Goal: Find specific page/section: Find specific page/section

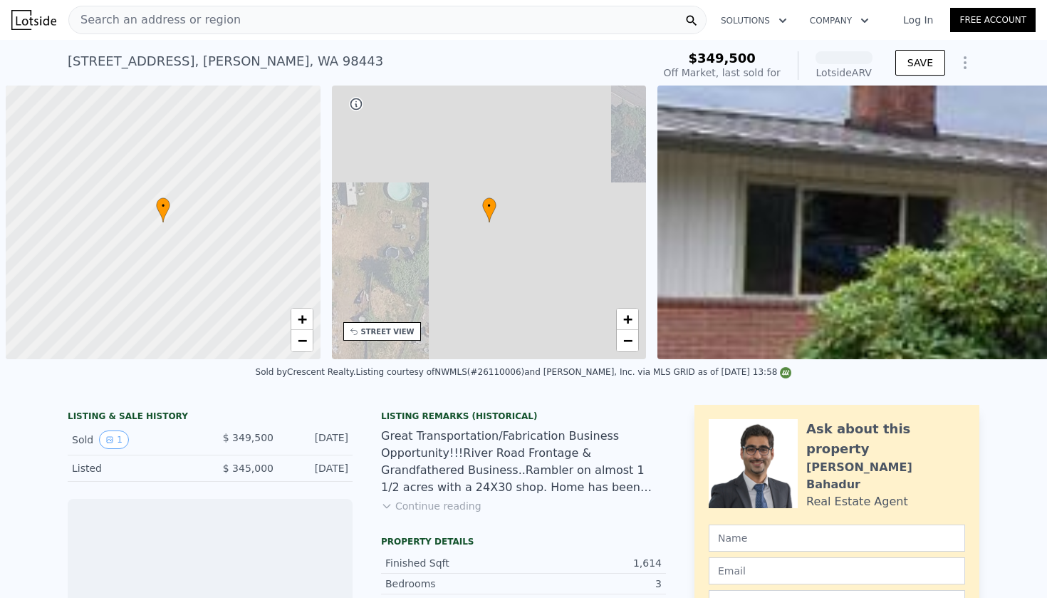
scroll to position [0, 6]
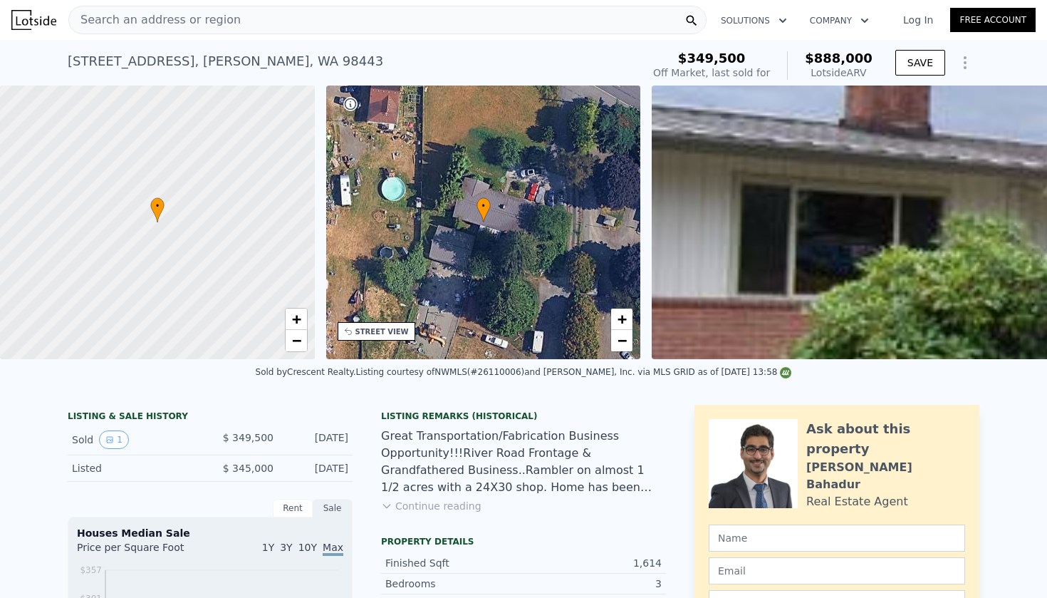
click at [266, 24] on div "Search an address or region" at bounding box center [387, 20] width 638 height 28
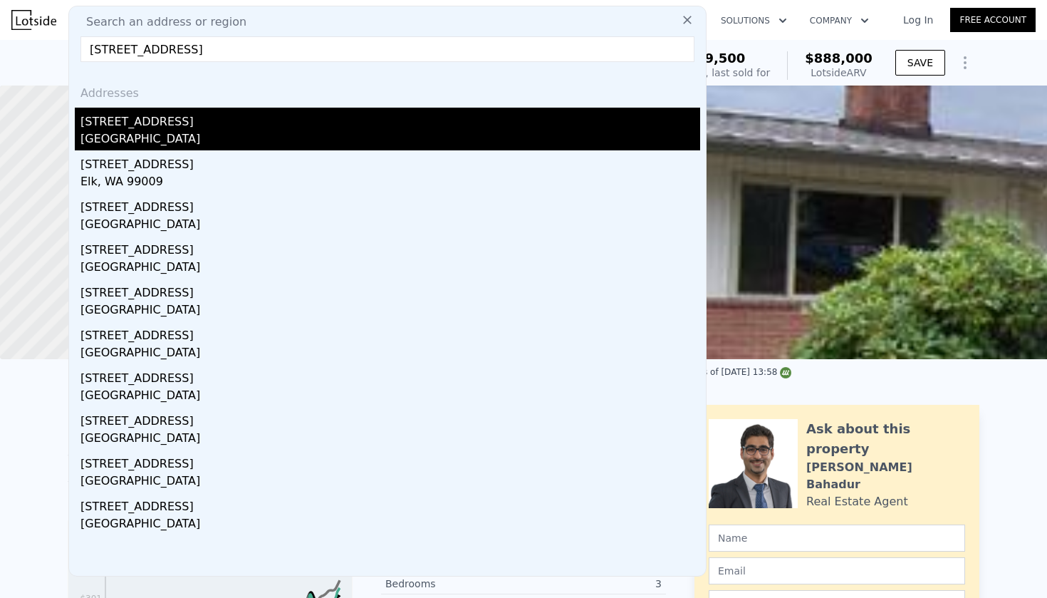
type input "[STREET_ADDRESS]"
click at [227, 119] on div "[STREET_ADDRESS]" at bounding box center [390, 119] width 620 height 23
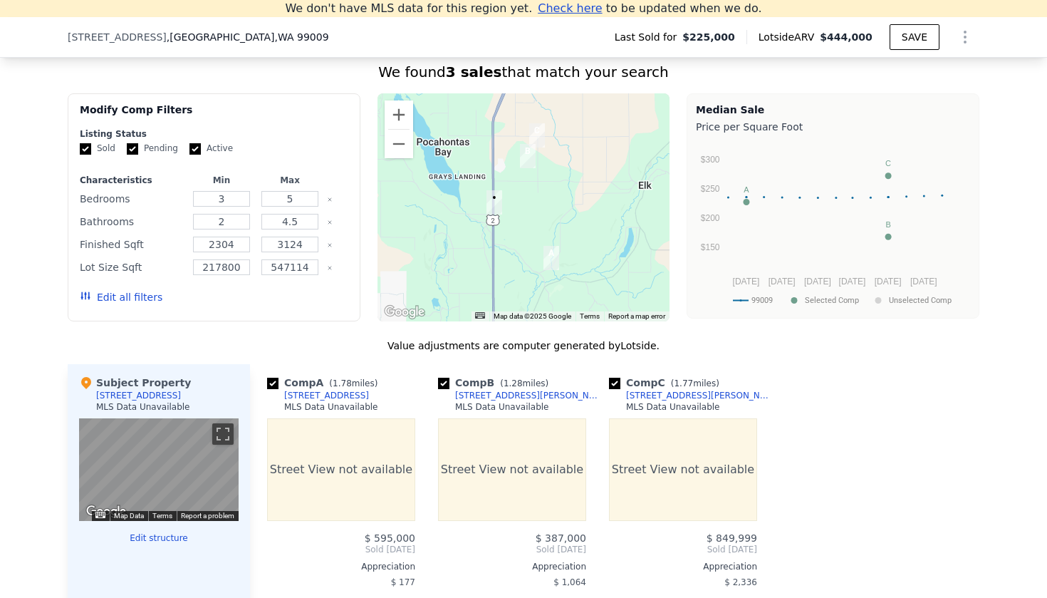
scroll to position [1070, 0]
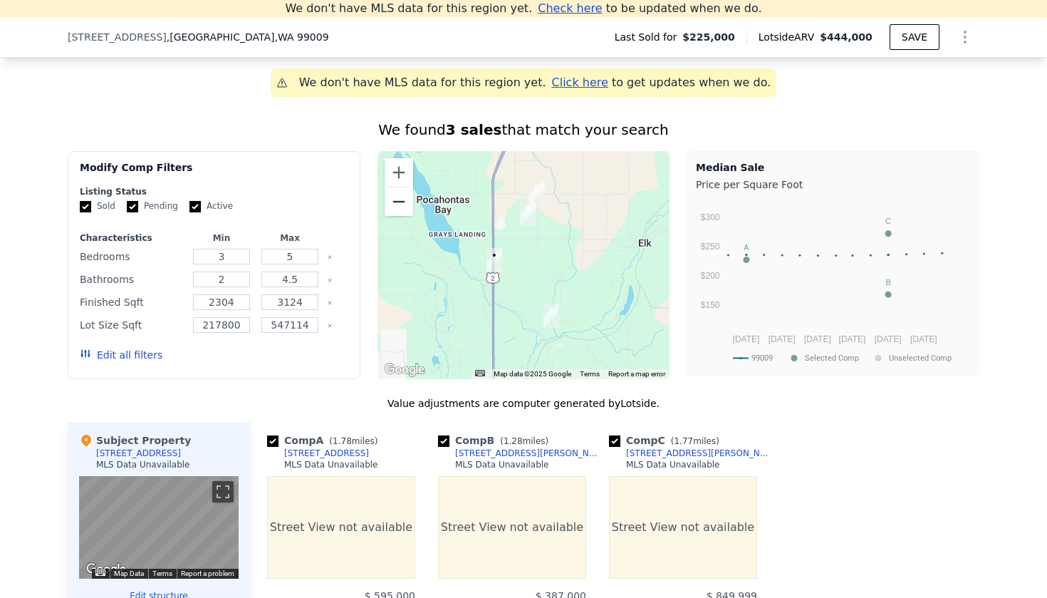
click at [402, 203] on button "Zoom out" at bounding box center [399, 201] width 28 height 28
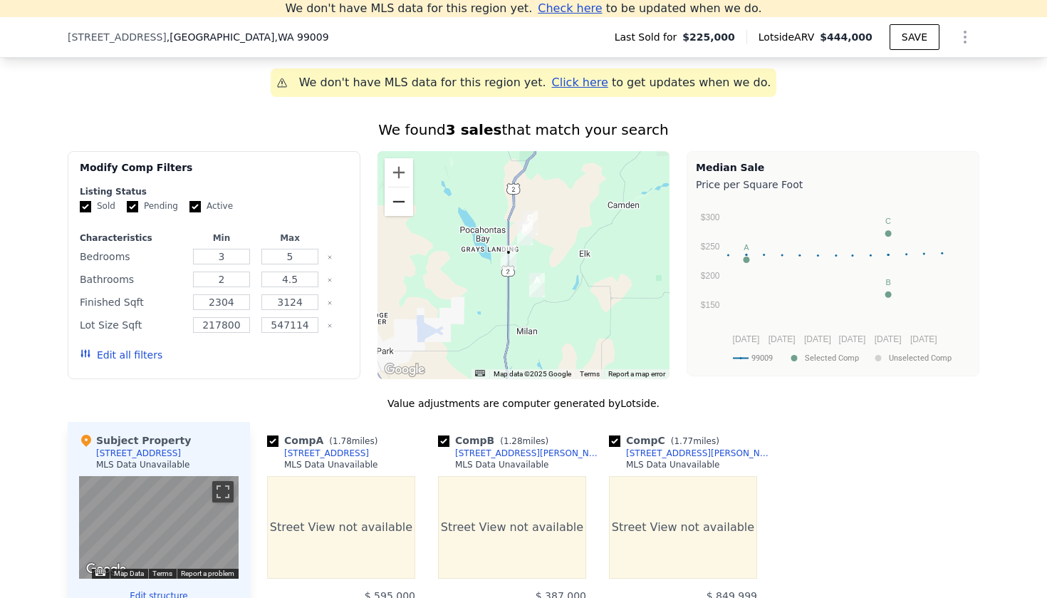
click at [402, 203] on button "Zoom out" at bounding box center [399, 201] width 28 height 28
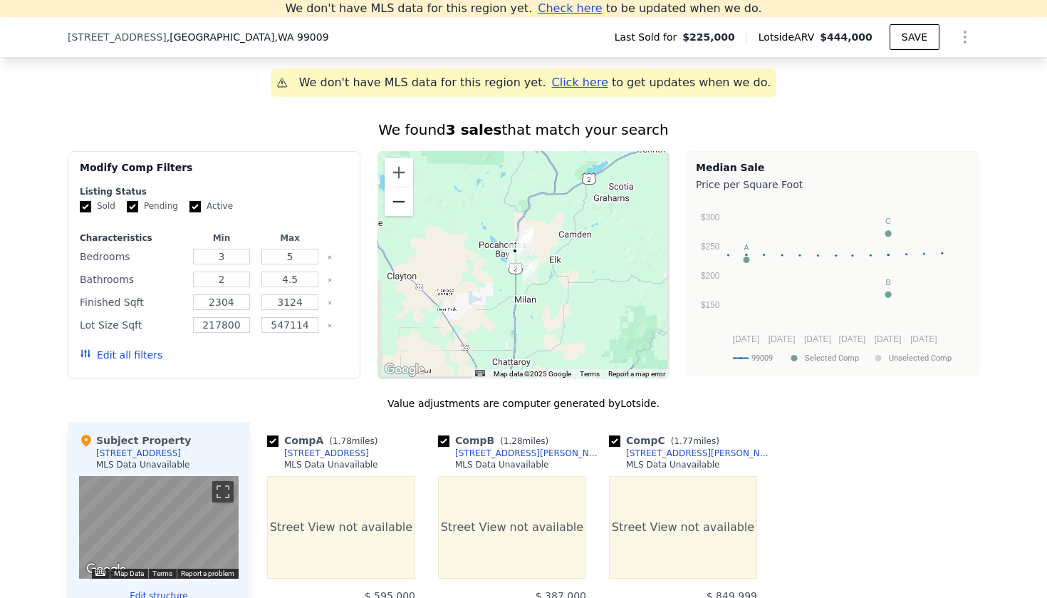
click at [402, 203] on button "Zoom out" at bounding box center [399, 201] width 28 height 28
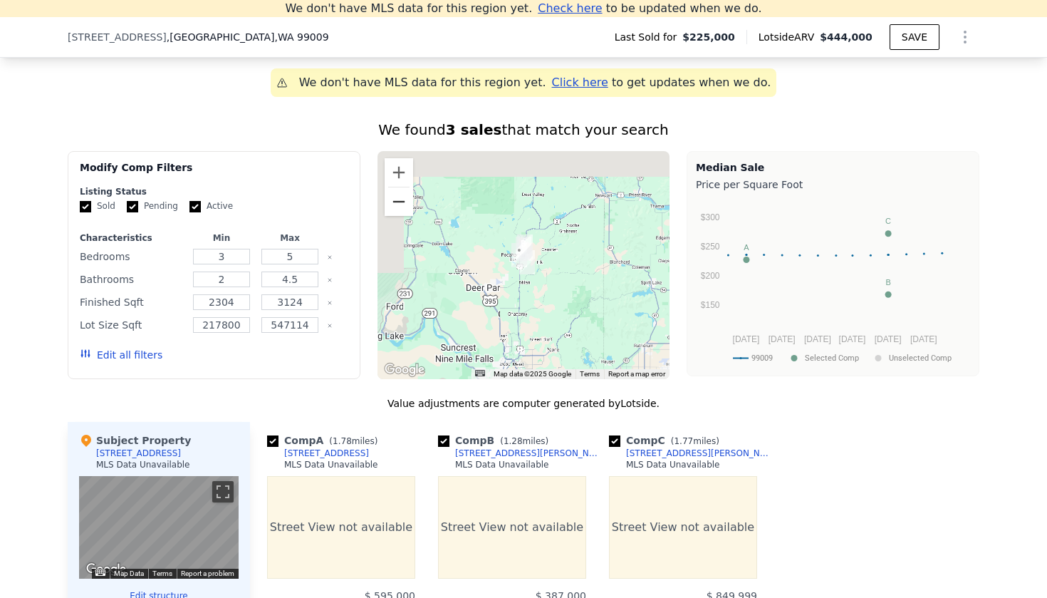
click at [402, 203] on button "Zoom out" at bounding box center [399, 201] width 28 height 28
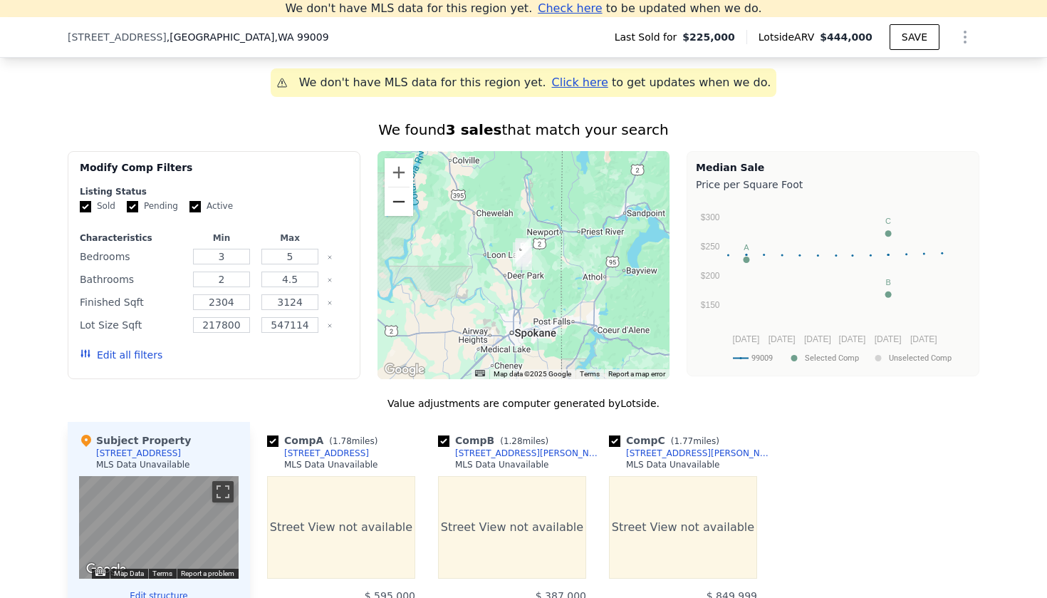
click at [402, 202] on button "Zoom out" at bounding box center [399, 201] width 28 height 28
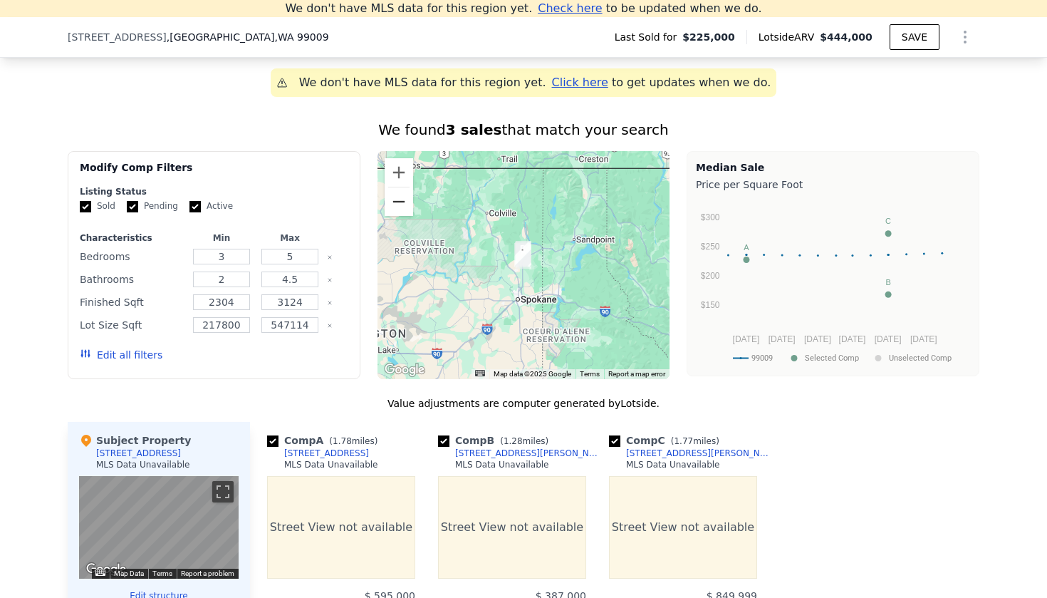
click at [402, 202] on button "Zoom out" at bounding box center [399, 201] width 28 height 28
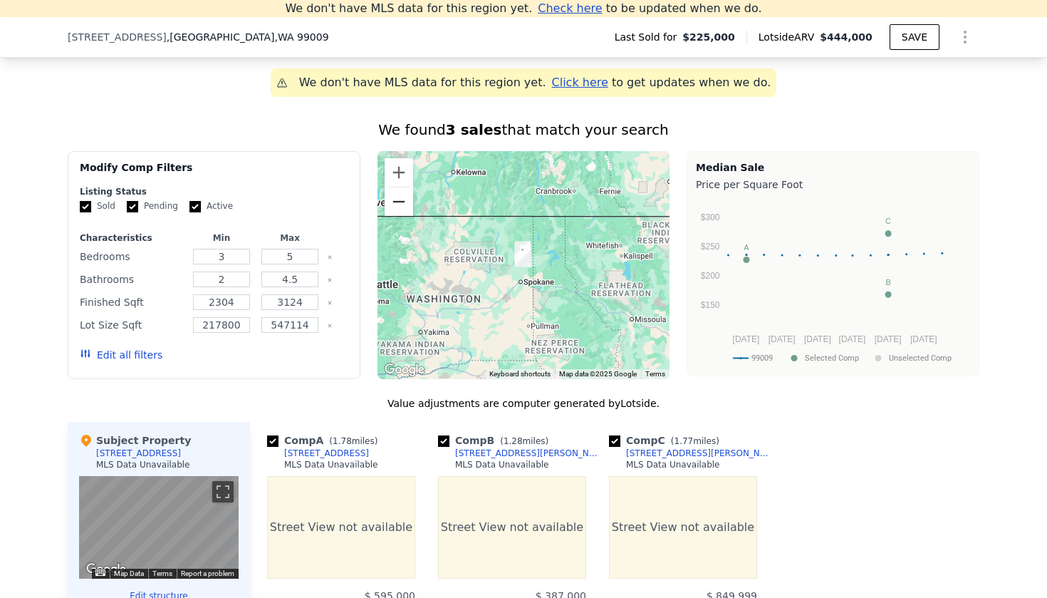
click at [402, 202] on button "Zoom out" at bounding box center [399, 201] width 28 height 28
